Goal: Task Accomplishment & Management: Use online tool/utility

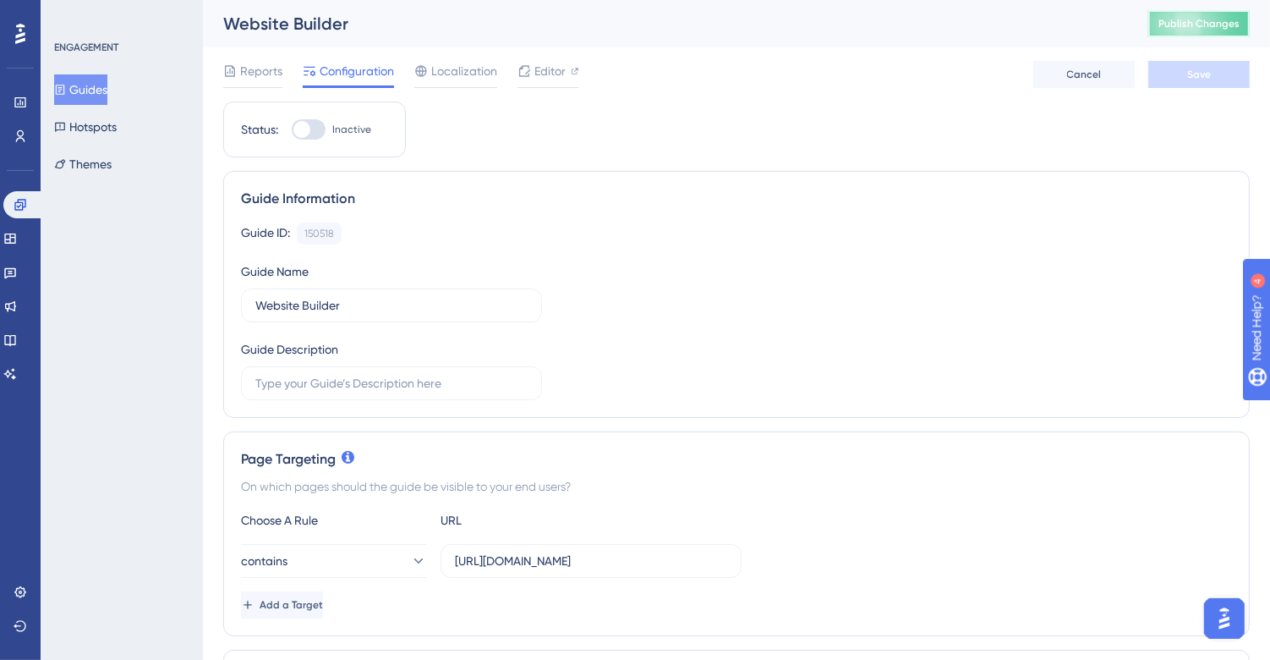
click at [1182, 17] on span "Publish Changes" at bounding box center [1199, 24] width 81 height 14
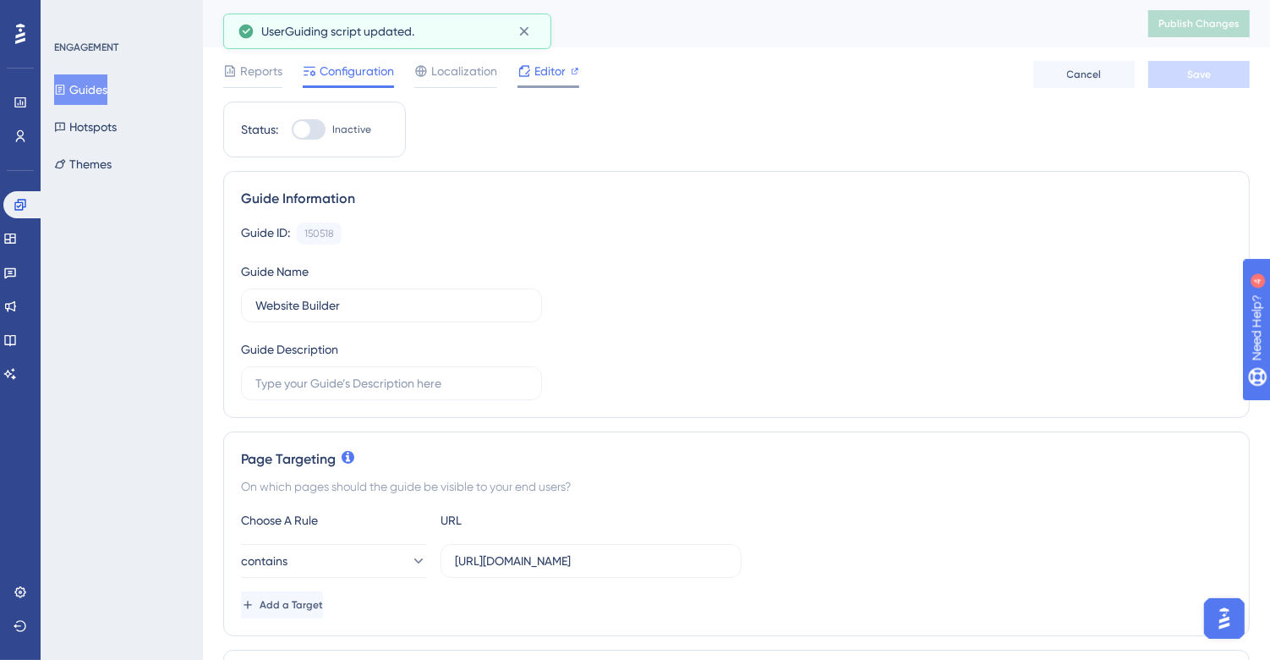
click at [537, 75] on span "Editor" at bounding box center [549, 71] width 31 height 20
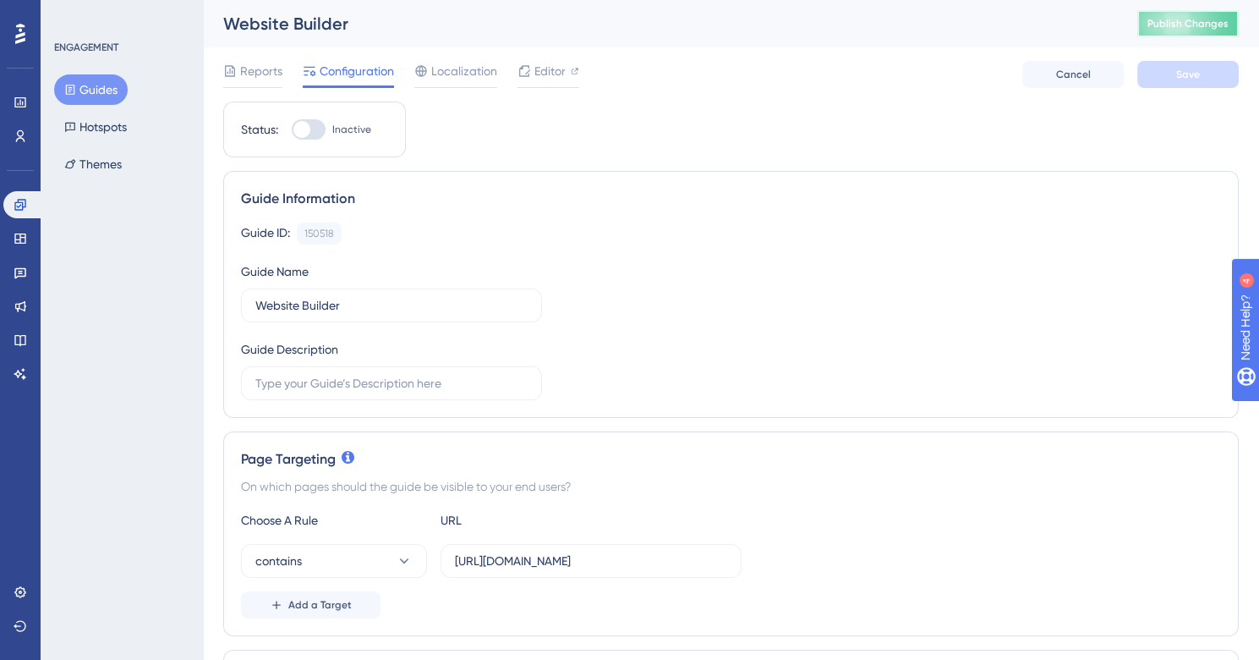
click at [0, 0] on span "Publish Changes" at bounding box center [0, 0] width 0 height 0
